Goal: Transaction & Acquisition: Purchase product/service

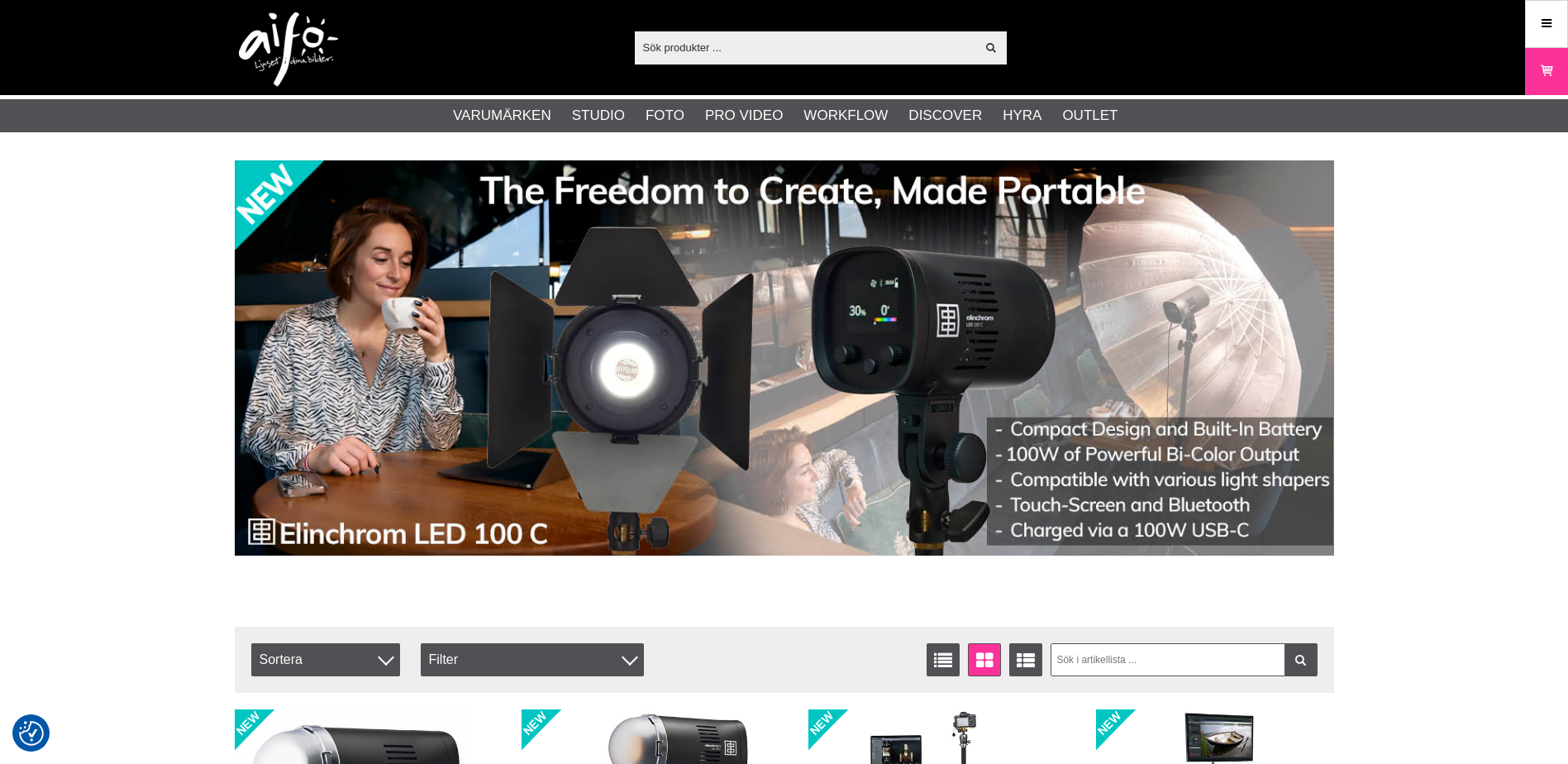
click at [701, 42] on input "text" at bounding box center [804, 48] width 341 height 25
paste input "Manfrotto Expander 046MC"
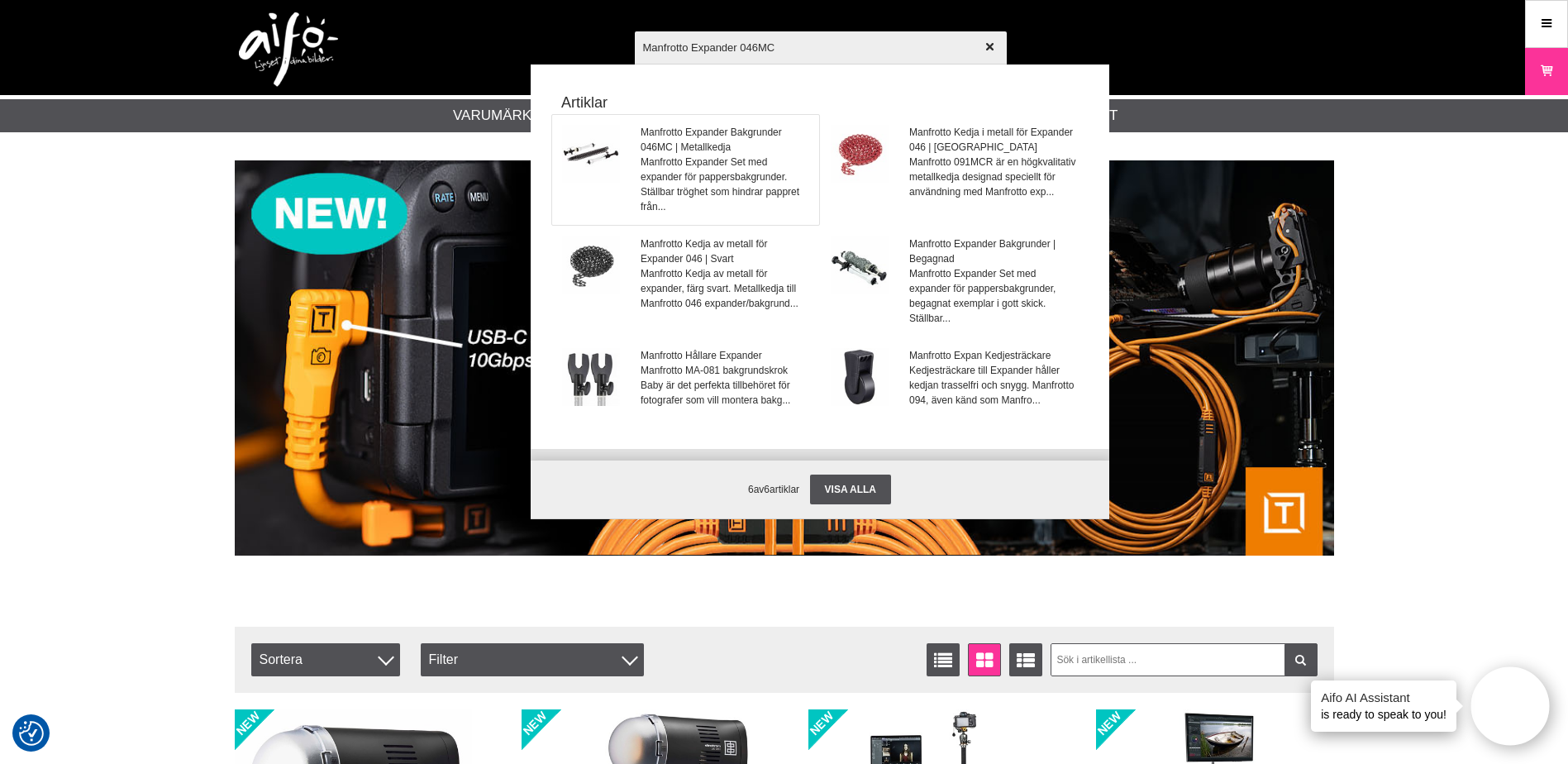
type input "Manfrotto Expander 046MC"
click at [723, 136] on span "Manfrotto Expander Bakgrunder 046MC | Metallkedja" at bounding box center [724, 139] width 168 height 30
